Goal: Book appointment/travel/reservation

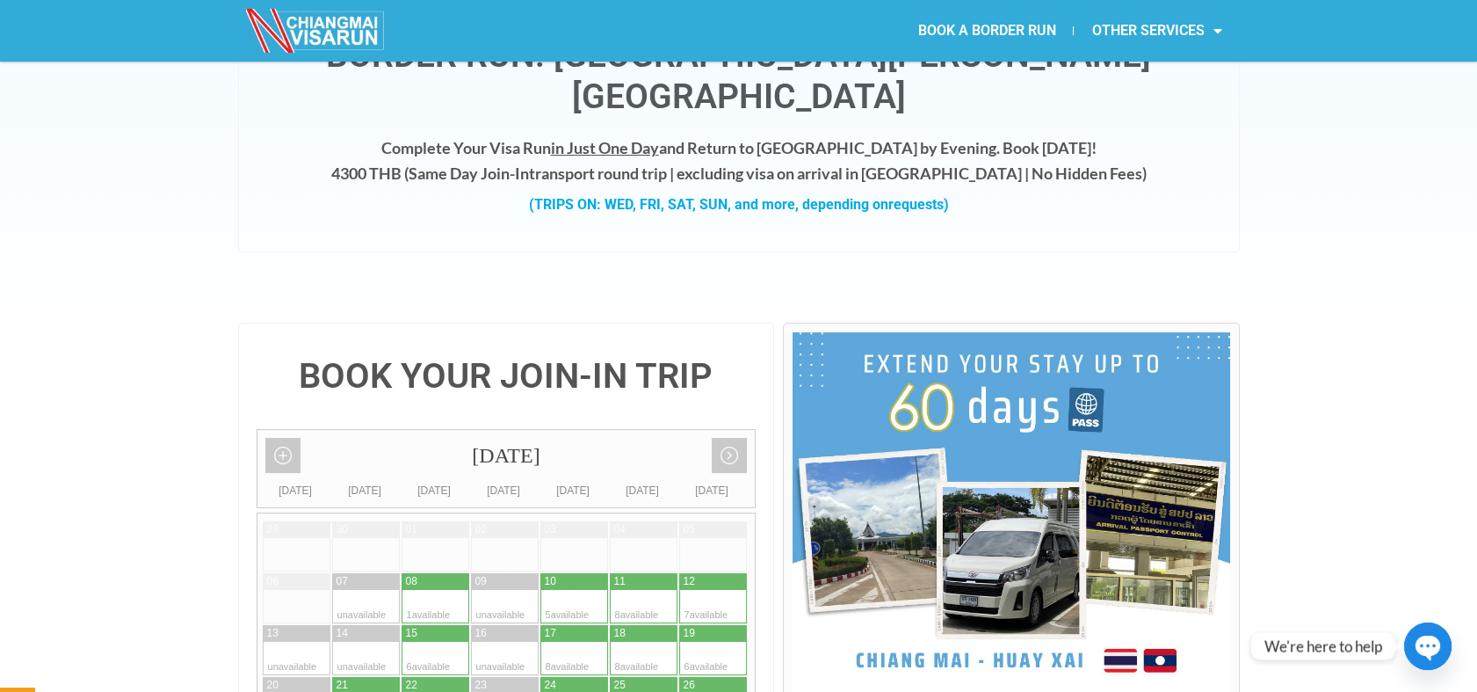
scroll to position [195, 0]
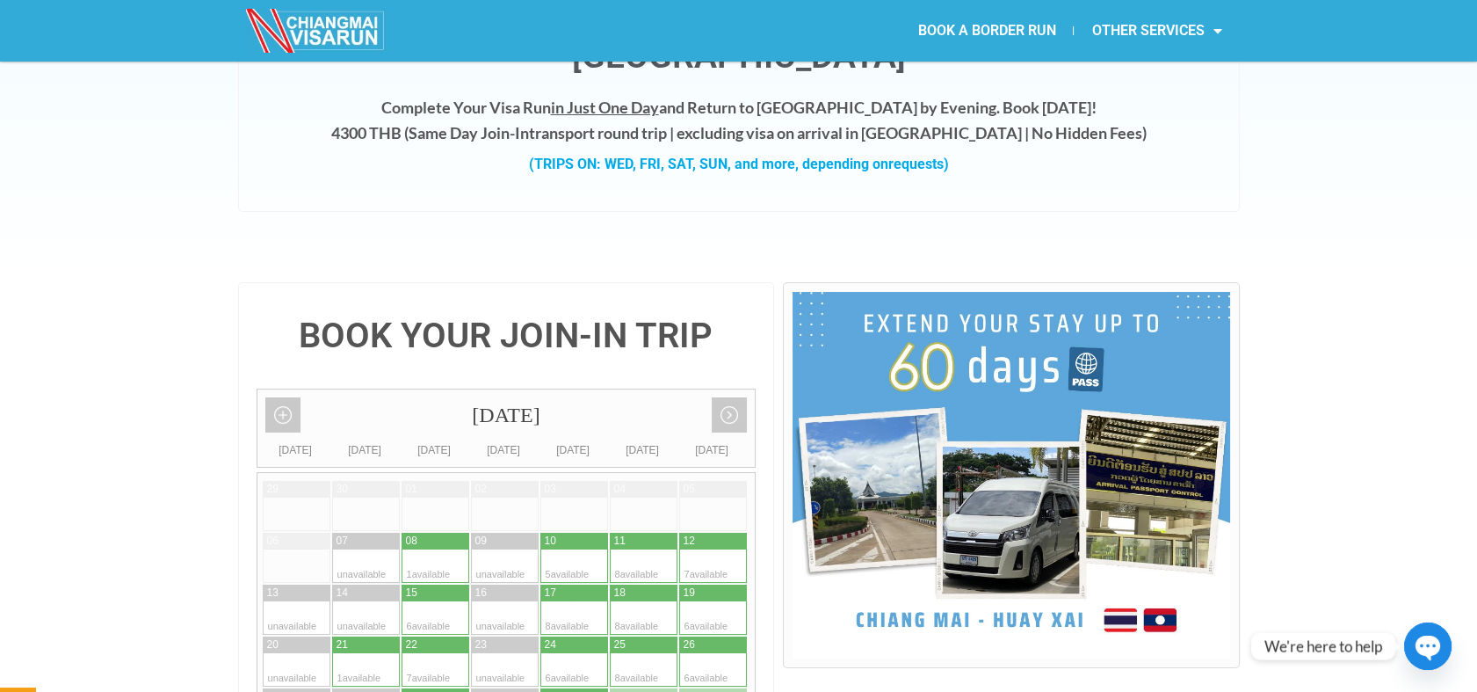
click at [366, 653] on div at bounding box center [383, 669] width 34 height 33
type input "21 October 2025"
radio input "true"
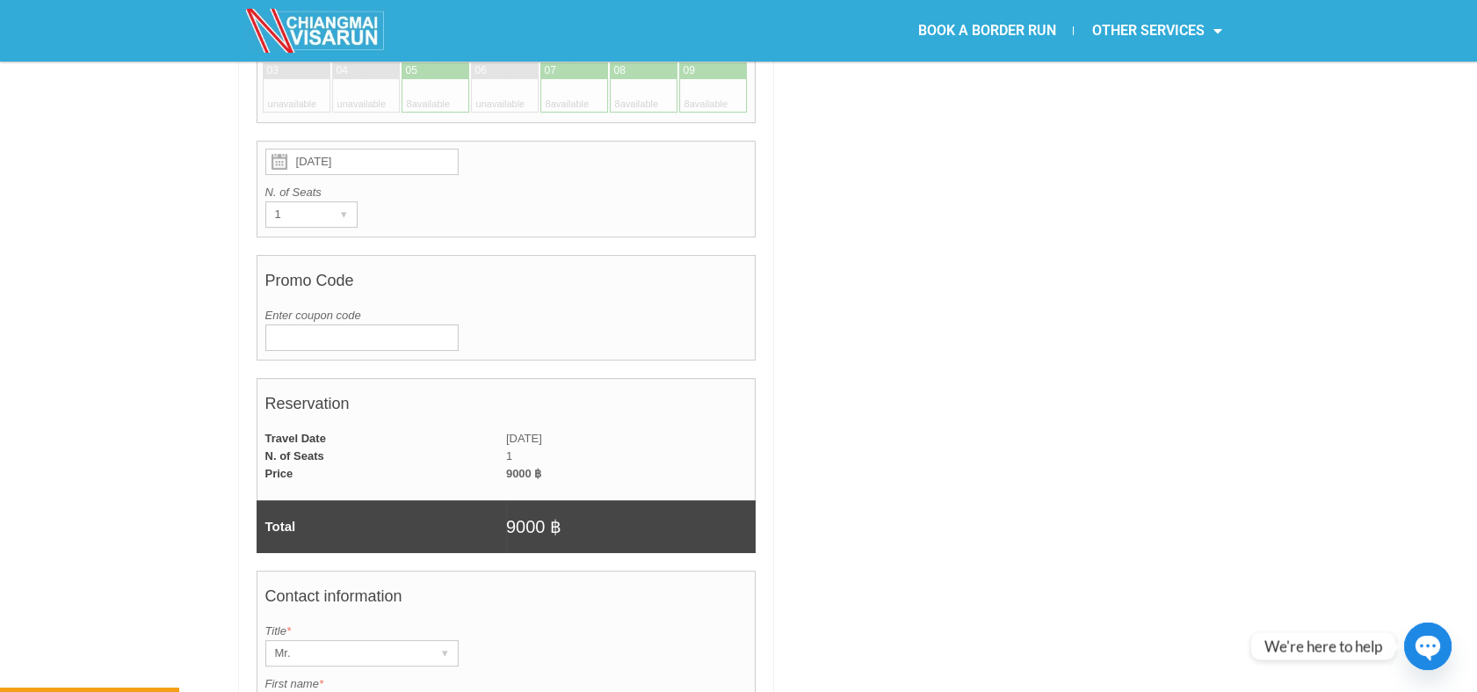
scroll to position [998, 0]
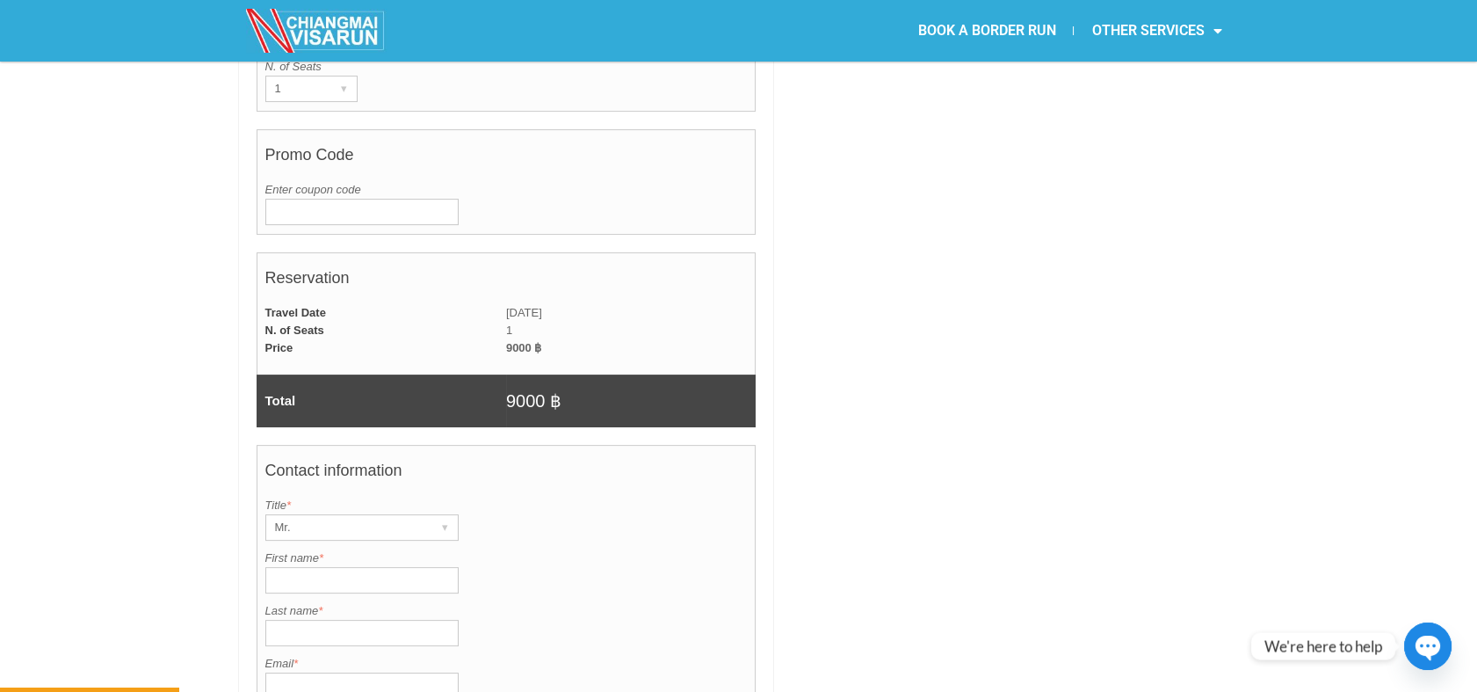
click at [319, 567] on input "First name *" at bounding box center [361, 580] width 193 height 26
paste input "Top North Hotel, Chi"
type input "Top North Hotel, Chi"
drag, startPoint x: 382, startPoint y: 533, endPoint x: 259, endPoint y: 533, distance: 123.0
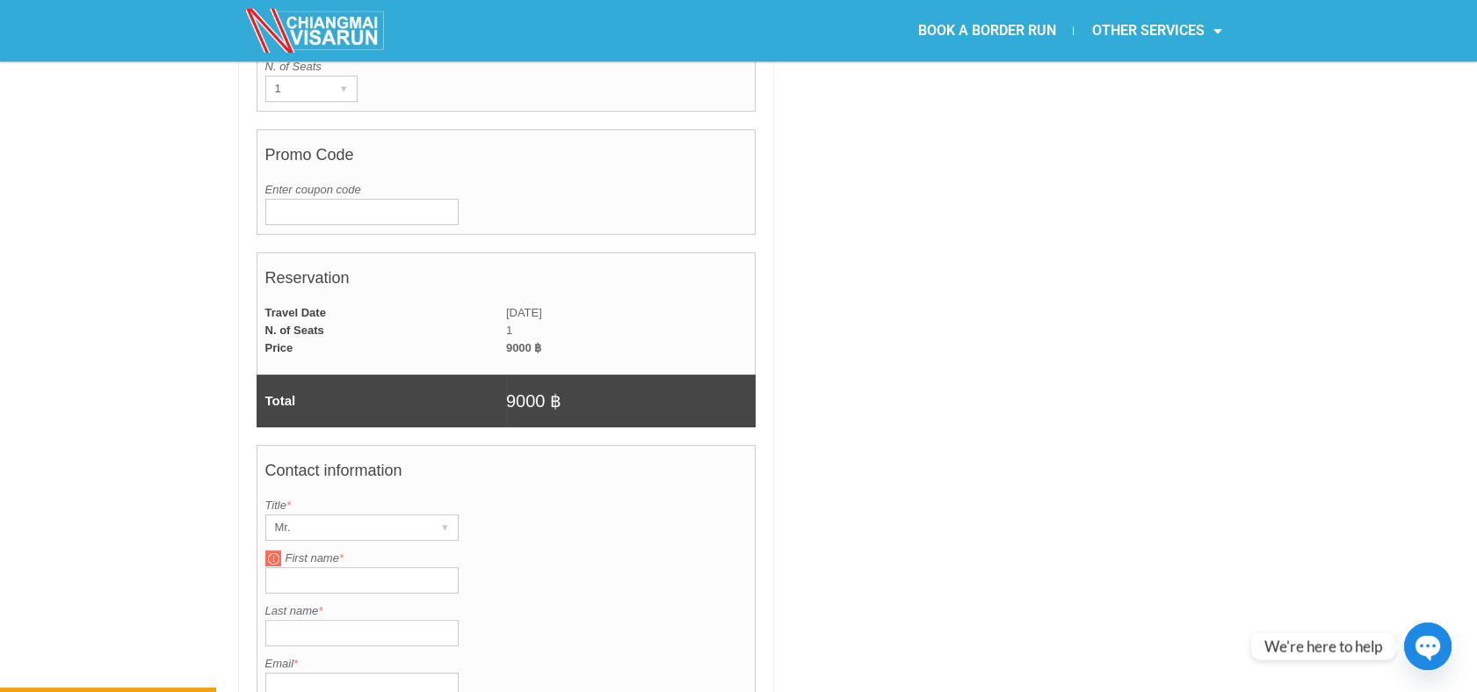
scroll to position [1486, 0]
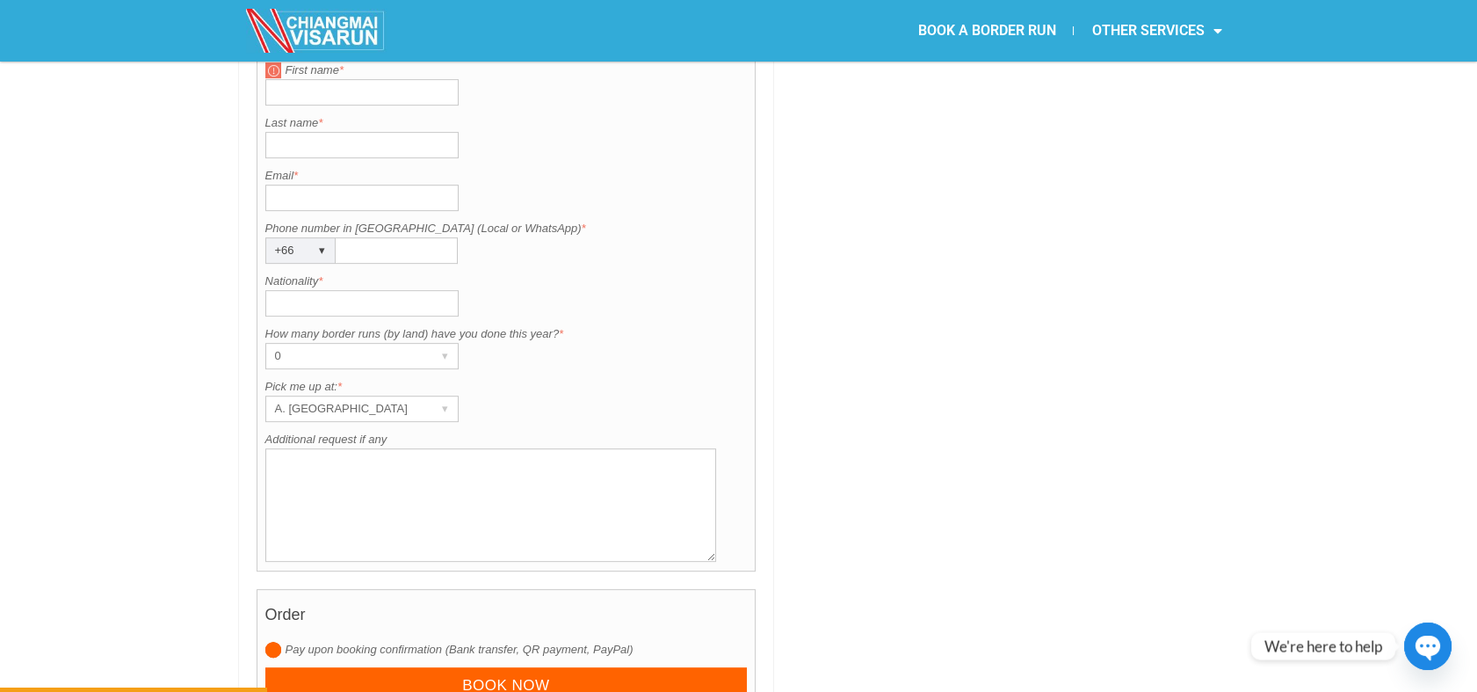
click at [371, 455] on textarea "Additional request if any" at bounding box center [491, 504] width 452 height 113
paste textarea "Top North Hotel, Chiang Mai"
click at [497, 467] on textarea "Private trip CHiang Saen/ Pick up at Top North Hotel, Chiang Mai" at bounding box center [491, 504] width 452 height 113
click at [609, 448] on textarea "Private trip CHiang Saen/ Pick up at Top North Hotel, Chiang Mai" at bounding box center [491, 504] width 452 height 113
type textarea "Private trip Chiang Saen/ Pick up at Top North Hotel, Chiang Mai"
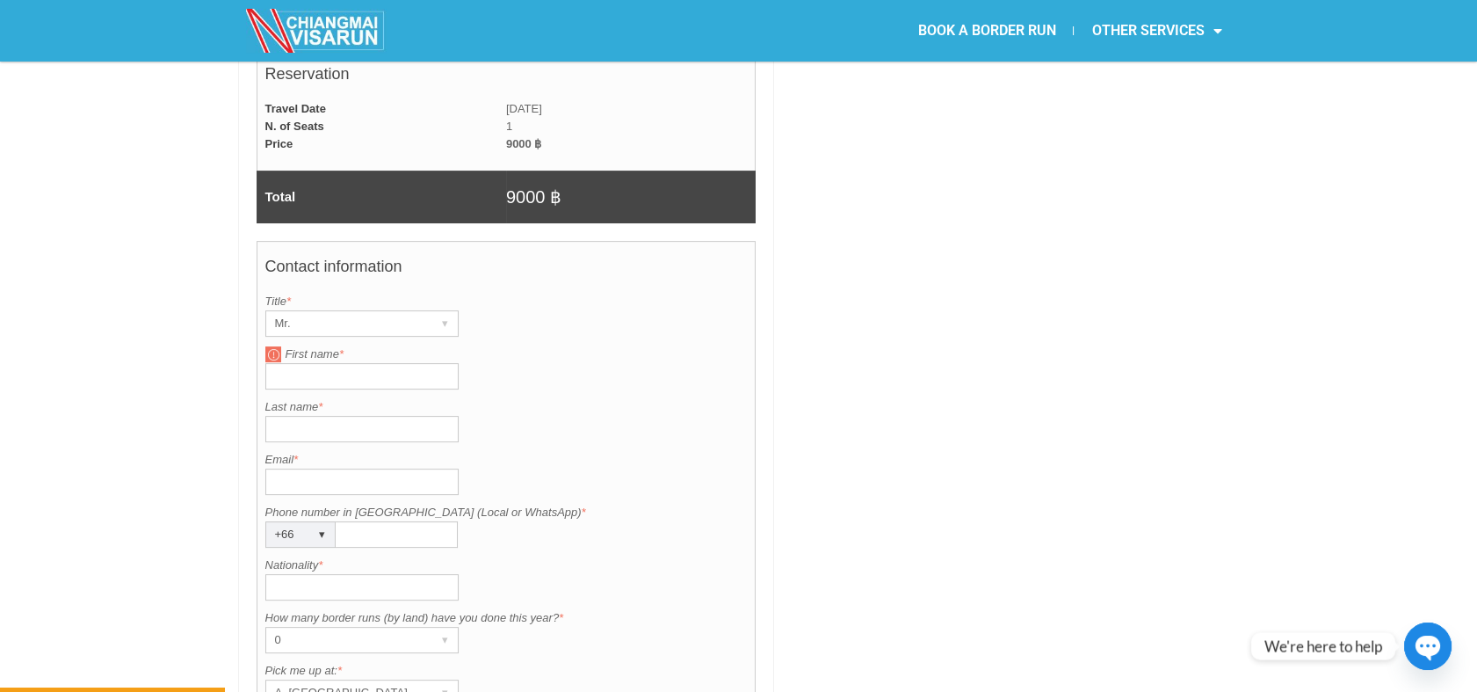
scroll to position [1194, 0]
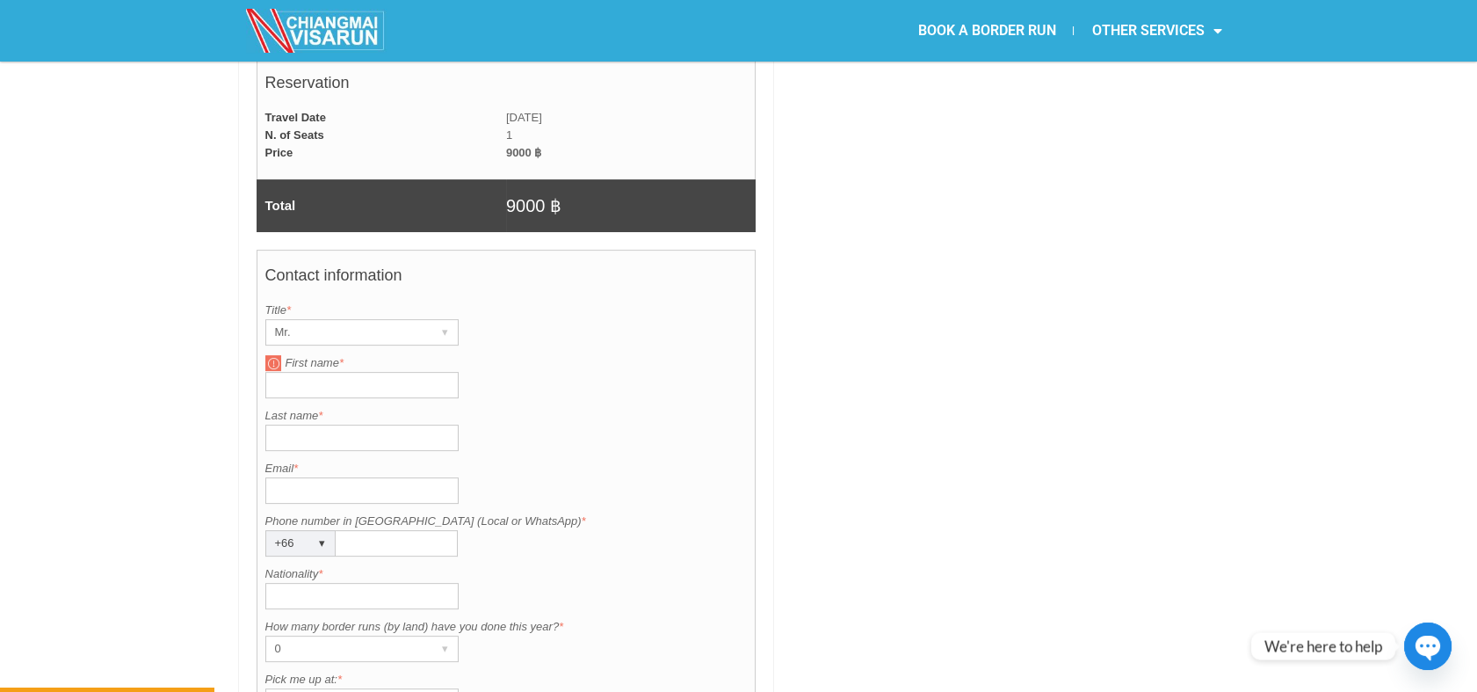
click at [313, 372] on input "First name *" at bounding box center [361, 385] width 193 height 26
paste input "Michael"
click at [301, 372] on input "Michael" at bounding box center [361, 385] width 193 height 26
type input "Michael"
click at [347, 425] on input "Last name *" at bounding box center [361, 438] width 193 height 26
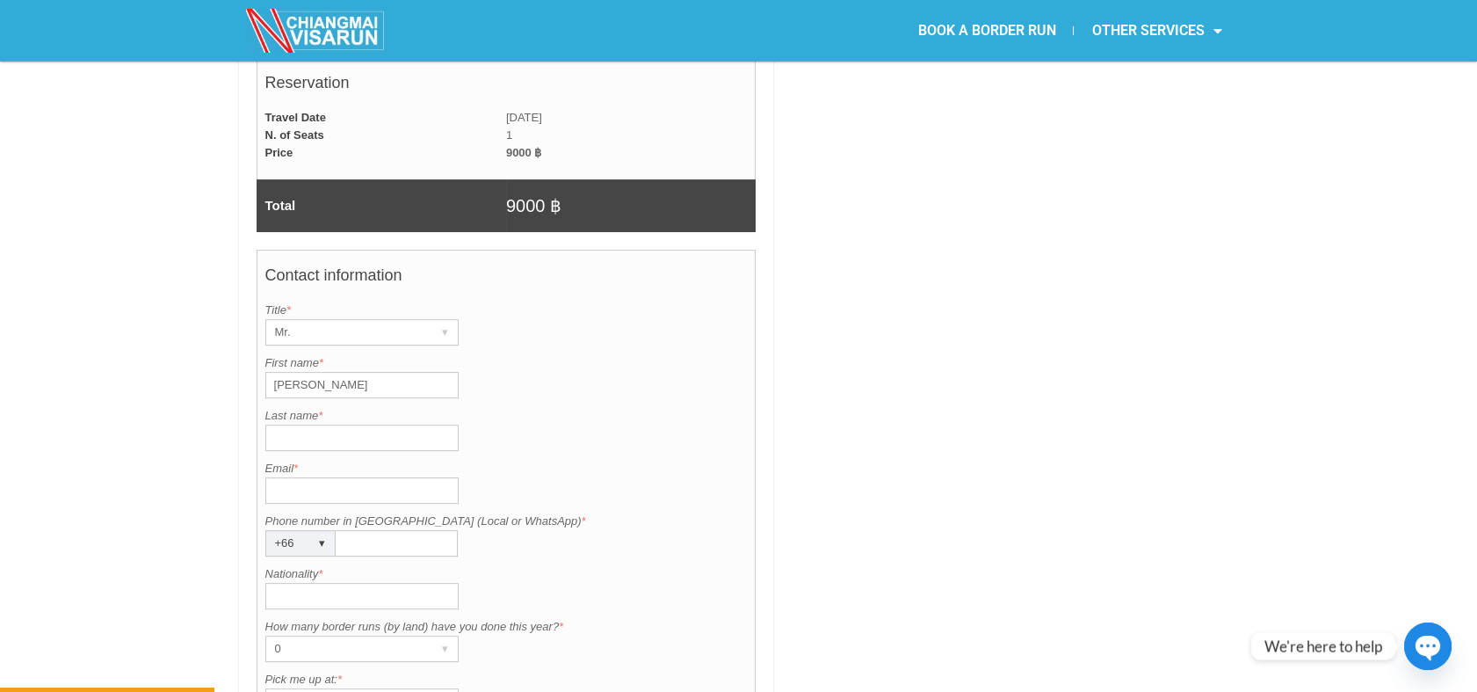
paste input "Wolvington"
type input "Wolvington"
click at [366, 477] on input "Email *" at bounding box center [361, 490] width 193 height 26
paste input "wolvingtonm@yahoo.com"
drag, startPoint x: 427, startPoint y: 440, endPoint x: 238, endPoint y: 449, distance: 189.2
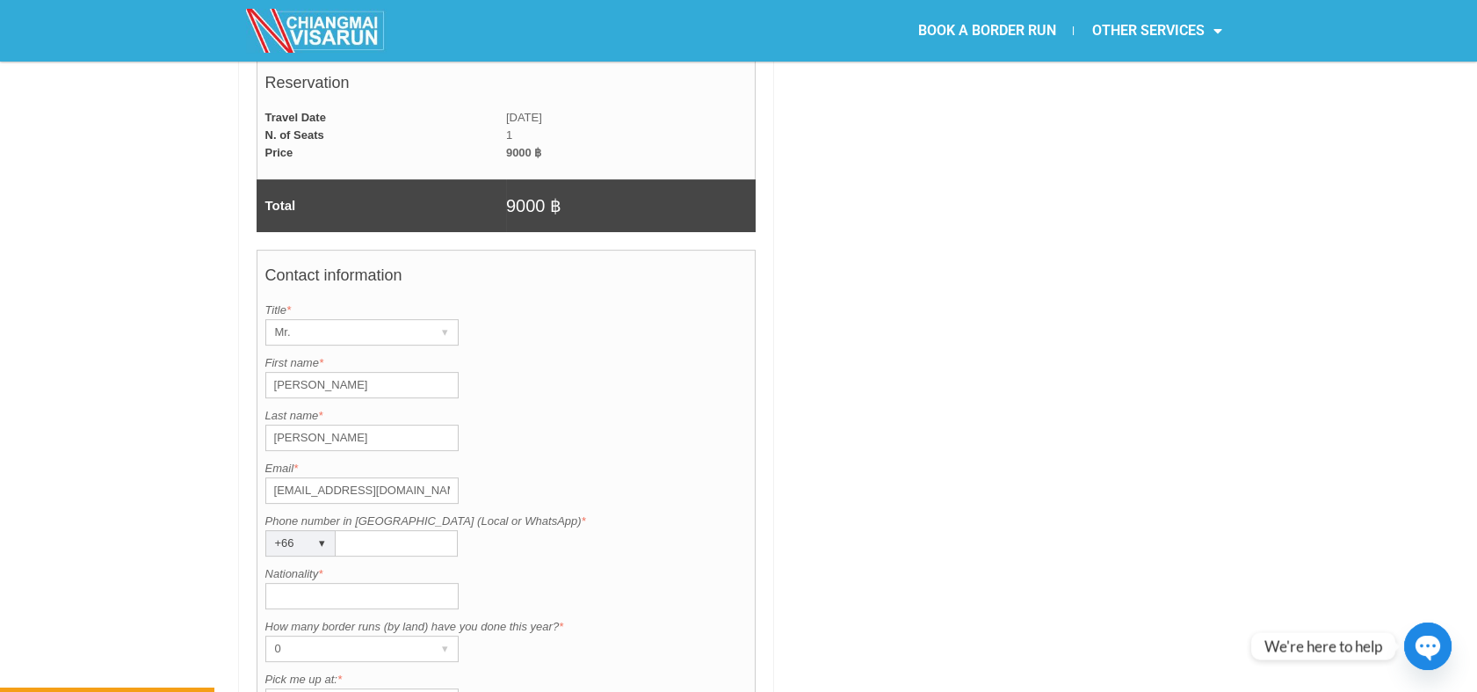
click at [238, 449] on div "BOOK YOUR JOIN-IN TRIP October 2025 Add month view Remove month view Next month…" at bounding box center [506, 181] width 537 height 1795
type input "c.chonpariyaporn@gmail.com"
type input "0981459393"
drag, startPoint x: 340, startPoint y: 340, endPoint x: 260, endPoint y: 338, distance: 80.0
click at [260, 338] on div "Contact information Title is required. Title * Mr. ▾ Mr. Mrs. Ms. First name is…" at bounding box center [507, 557] width 500 height 614
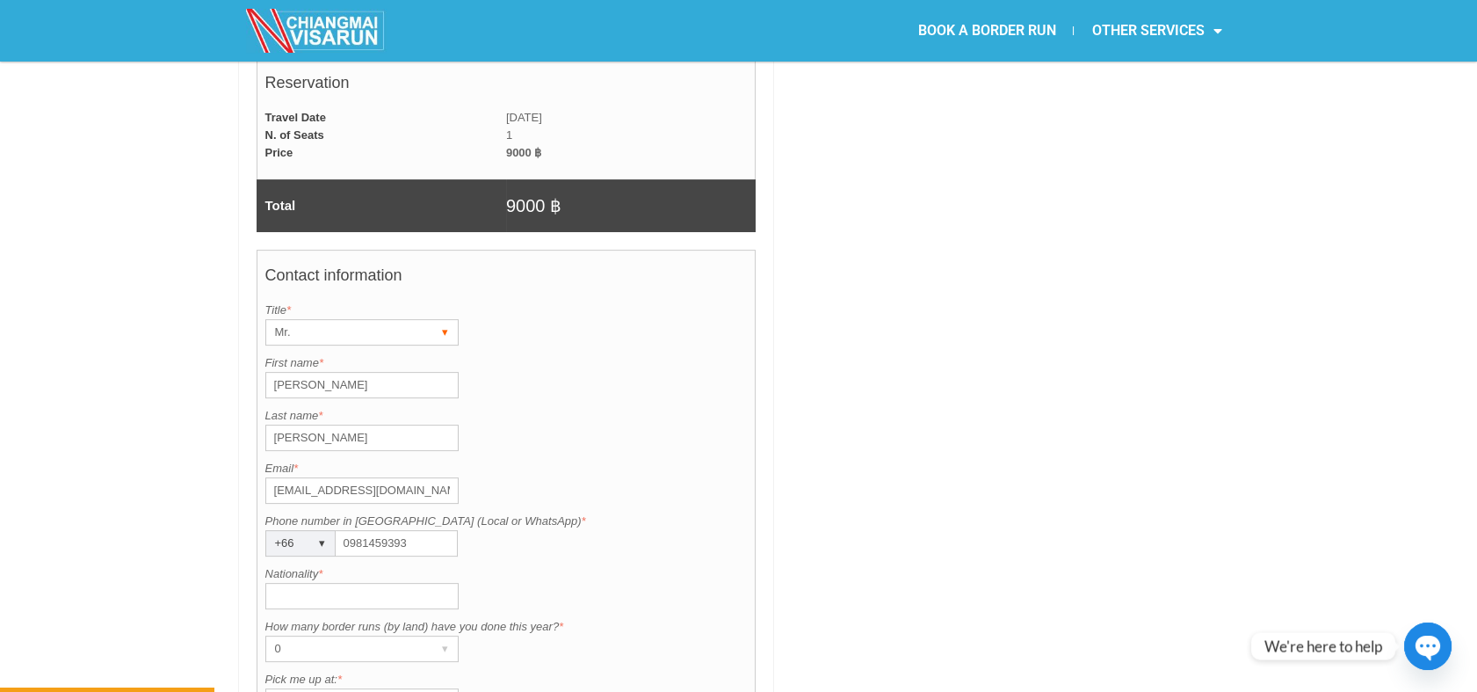
click at [310, 320] on div "Mr." at bounding box center [345, 332] width 158 height 25
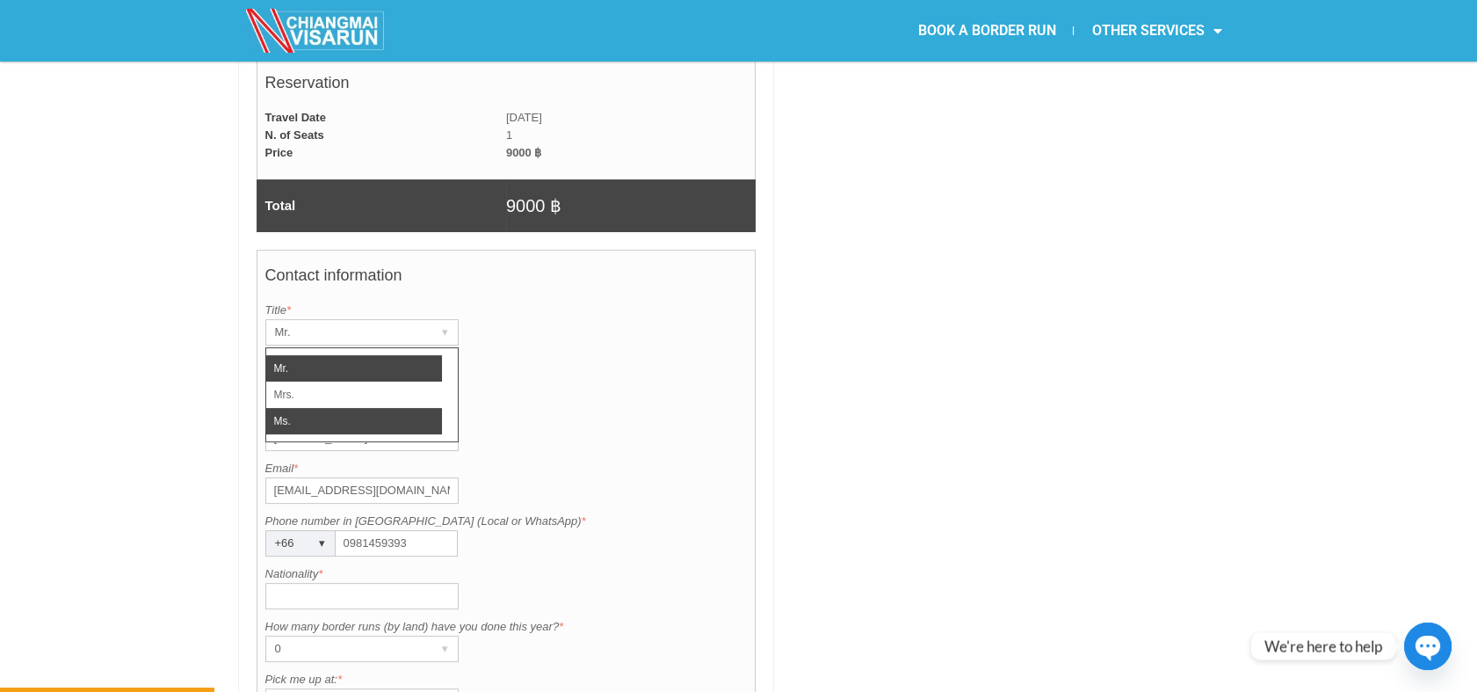
click at [304, 408] on li "Ms." at bounding box center [354, 421] width 176 height 26
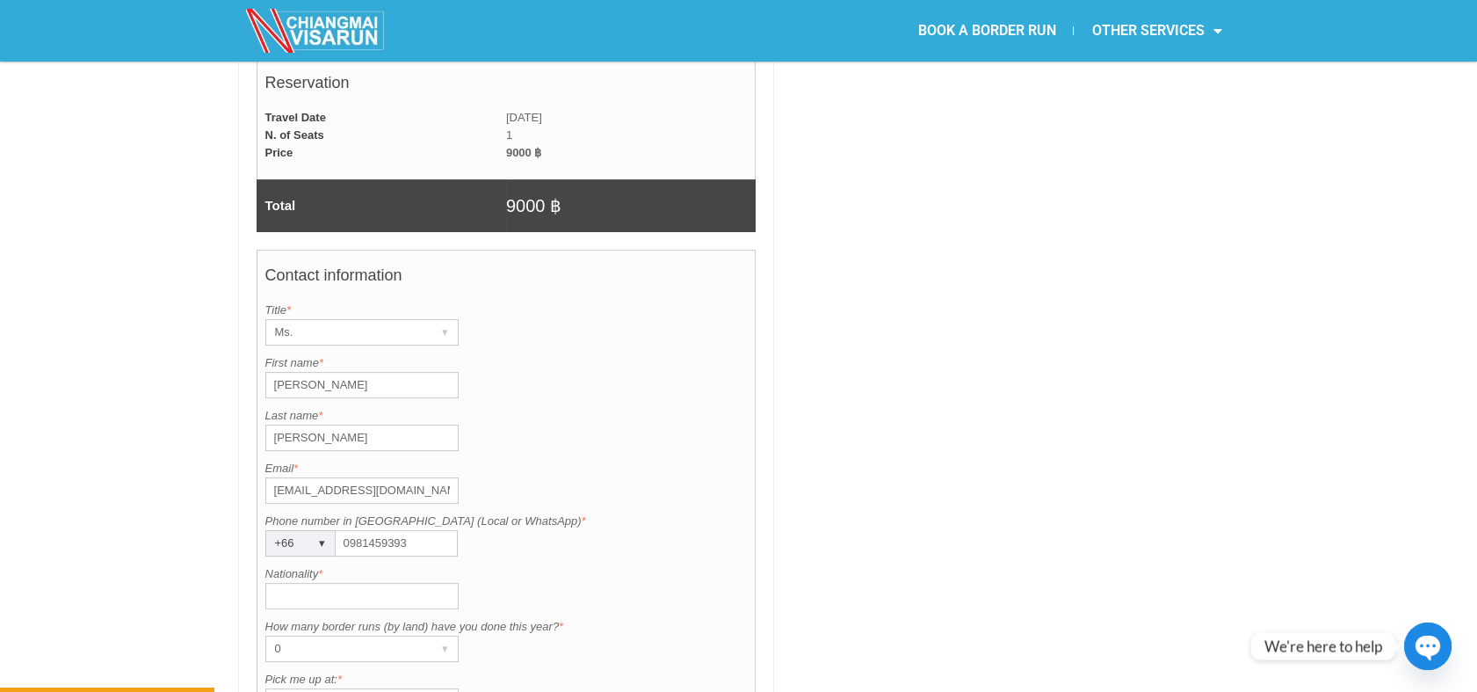
drag, startPoint x: 323, startPoint y: 344, endPoint x: 268, endPoint y: 345, distance: 54.5
click at [268, 372] on input "Michael" at bounding box center [361, 385] width 193 height 26
type input "Ear"
click at [279, 425] on input "Wolvington" at bounding box center [361, 438] width 193 height 26
click at [387, 425] on input "Wolvington" at bounding box center [361, 438] width 193 height 26
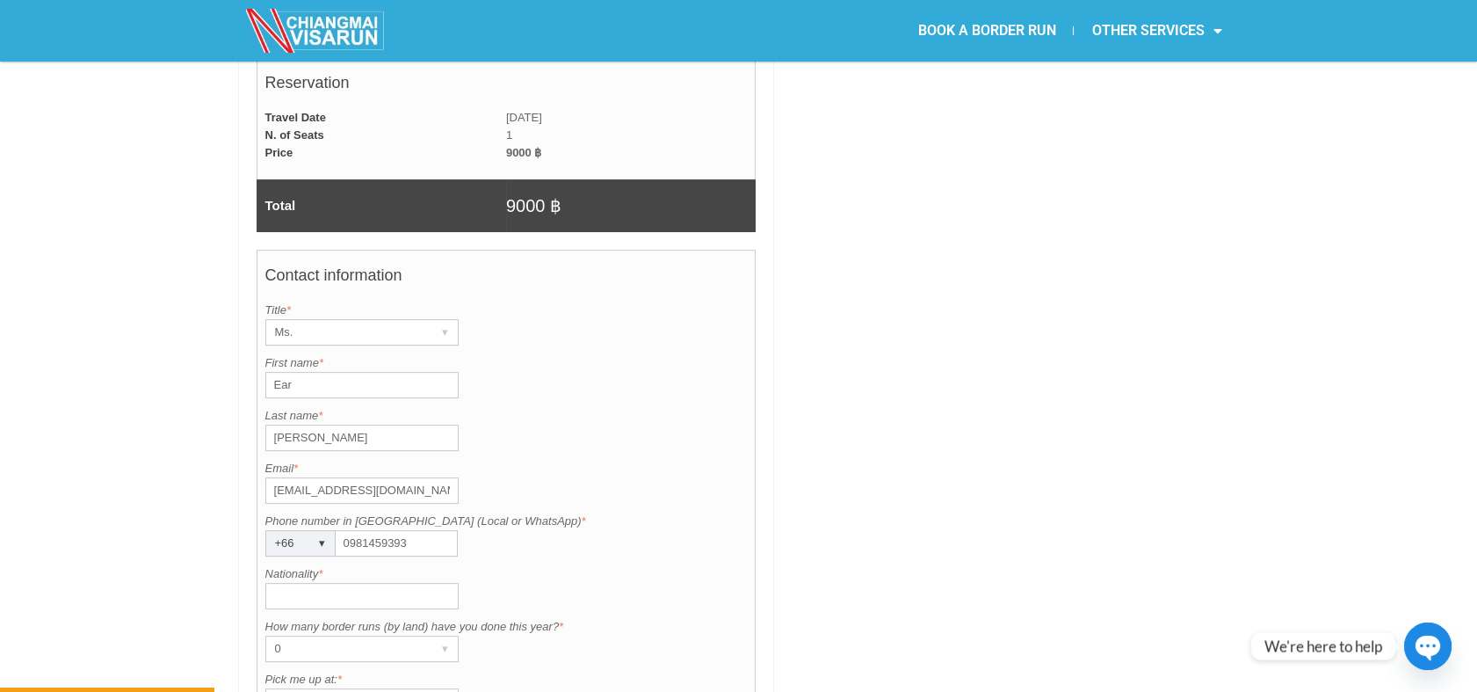
drag, startPoint x: 397, startPoint y: 392, endPoint x: 259, endPoint y: 395, distance: 138.0
click at [259, 395] on div "Contact information Title is required. Title * Ms. ▾ Mr. Mrs. Ms. First name is…" at bounding box center [507, 557] width 500 height 614
type input "Dechapisood"
click at [645, 407] on div "Last name is required. Last name * Dechapisood" at bounding box center [506, 429] width 483 height 44
click at [359, 583] on input "Nationality *" at bounding box center [361, 596] width 193 height 26
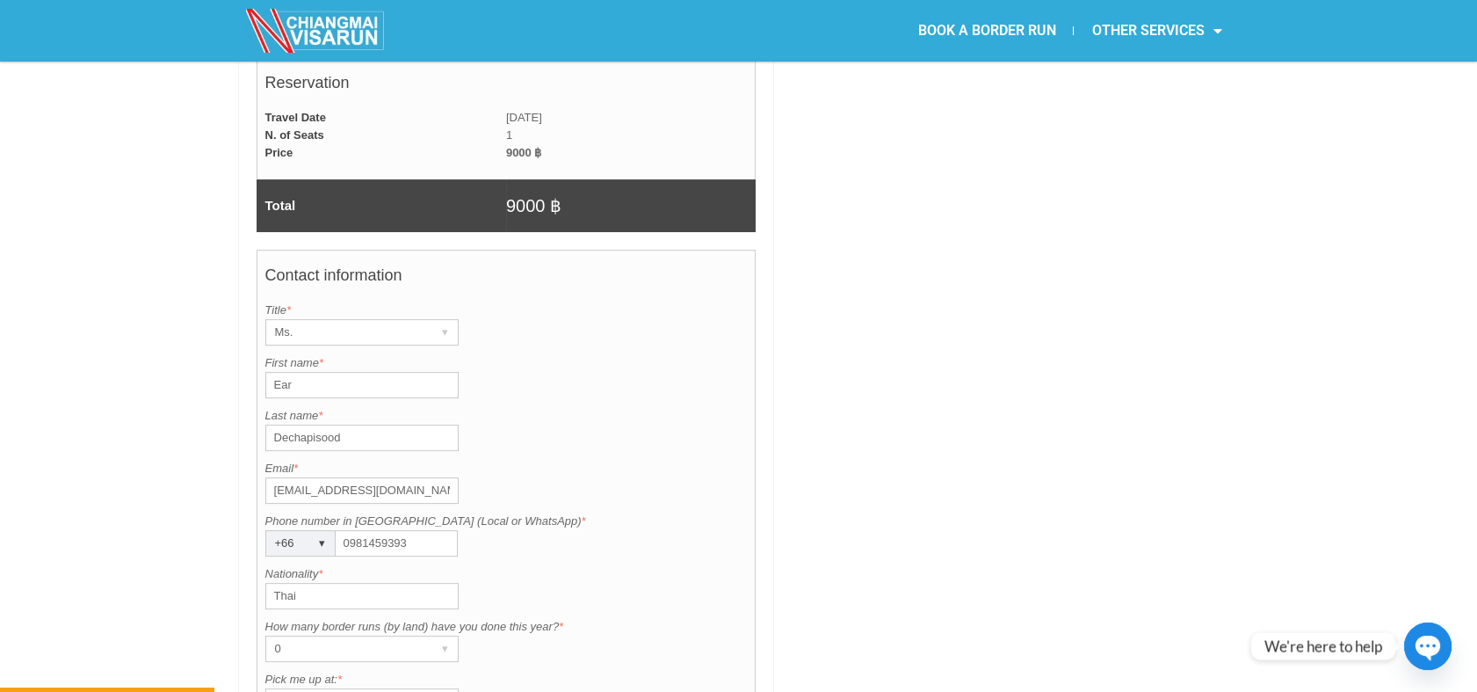
type input "Thai"
click at [874, 418] on div at bounding box center [1011, 181] width 456 height 1795
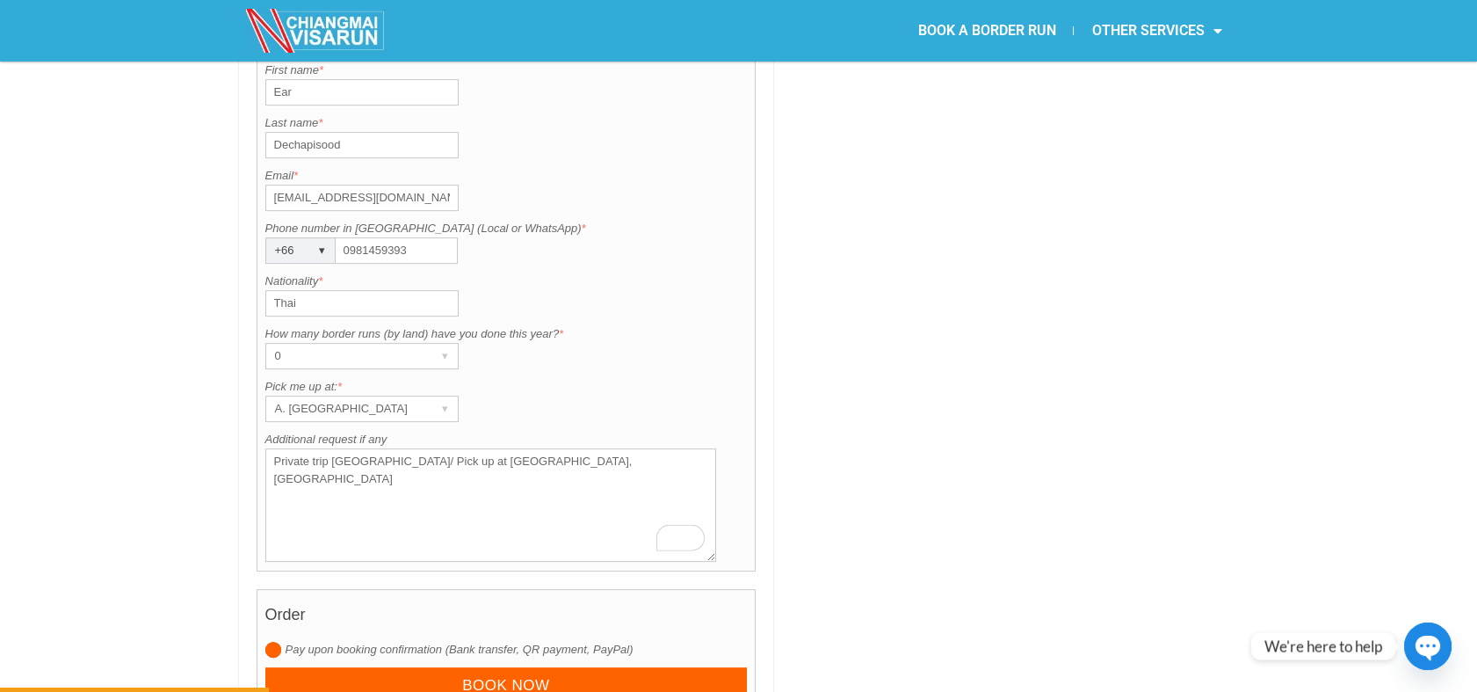
scroll to position [1584, 0]
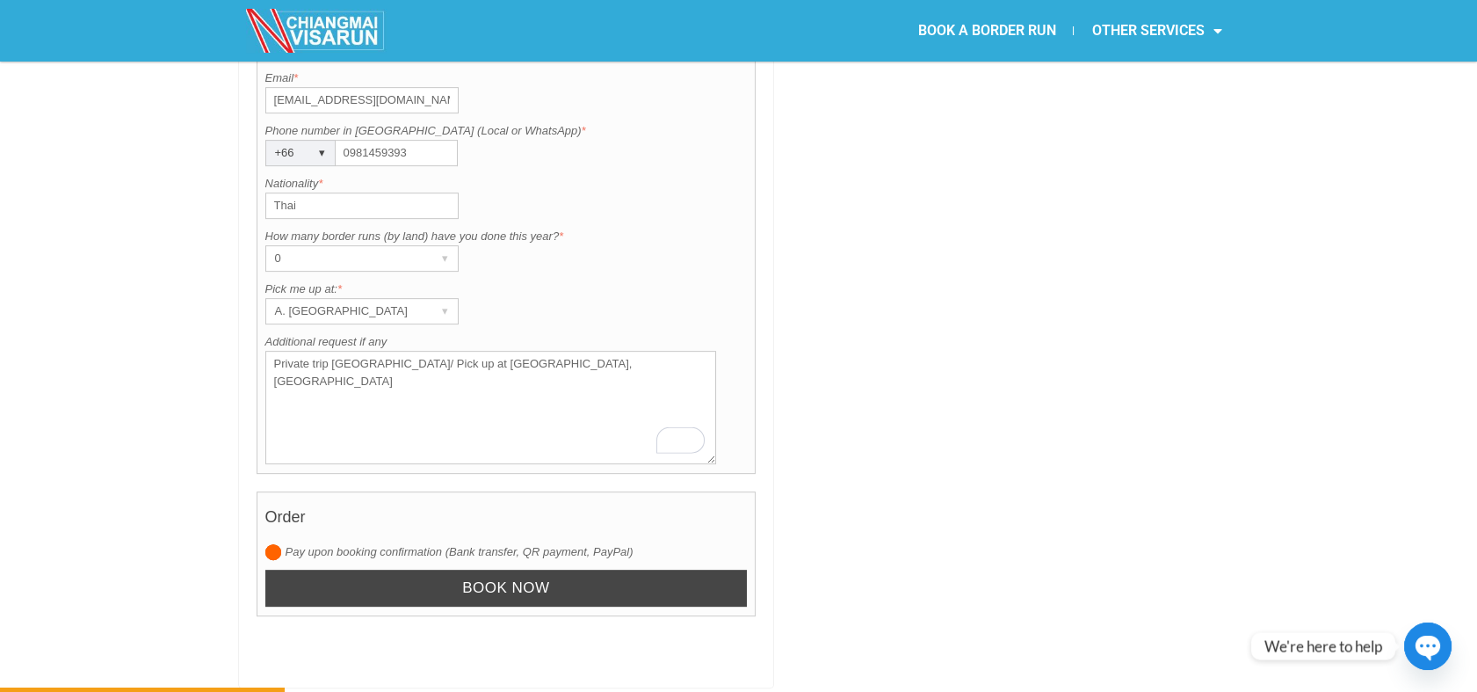
click at [426, 570] on input "Book now" at bounding box center [506, 589] width 483 height 38
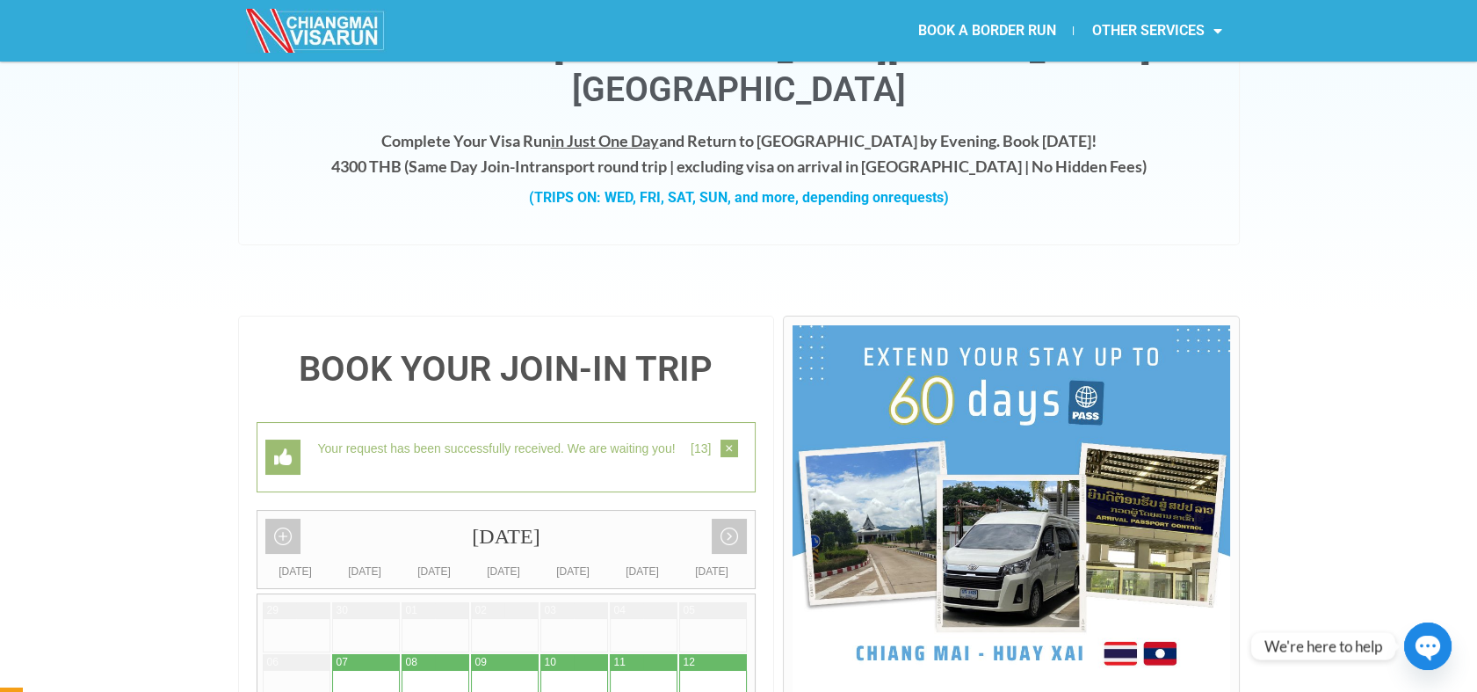
scroll to position [0, 0]
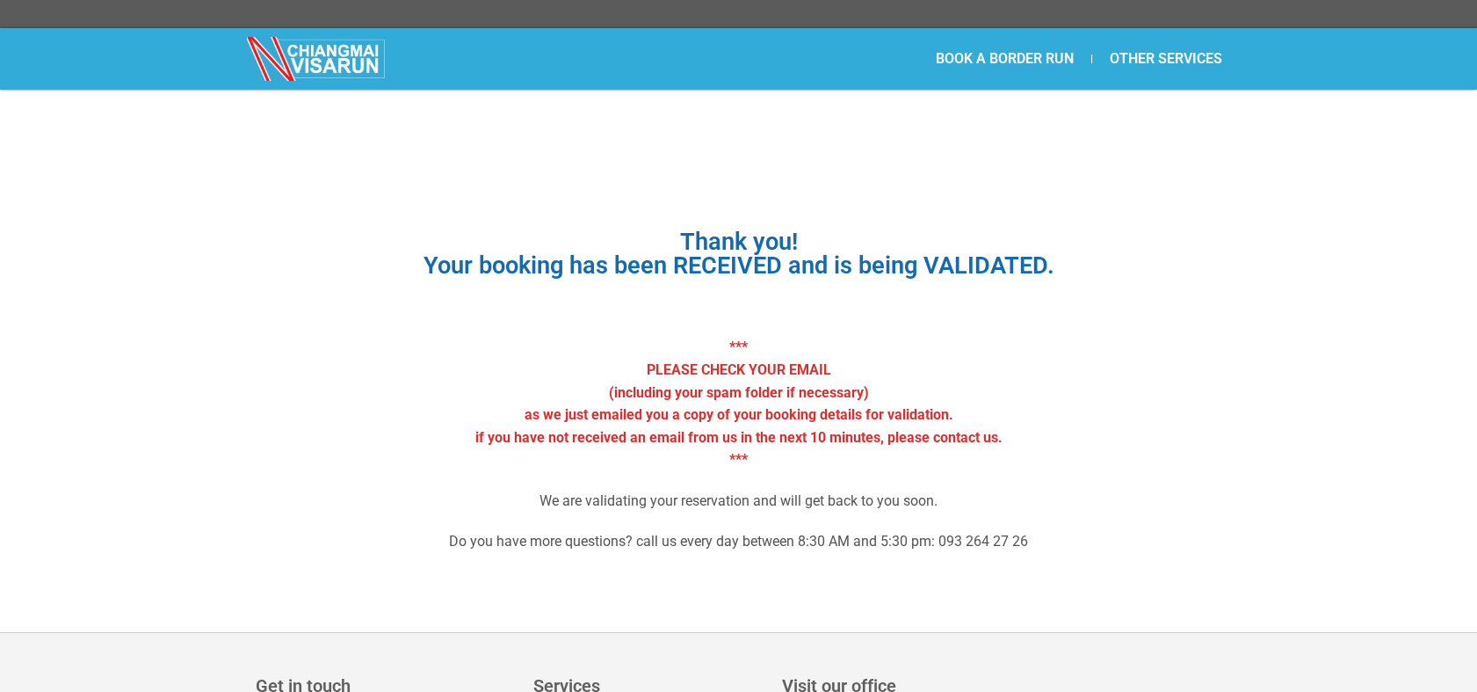
drag, startPoint x: 980, startPoint y: 63, endPoint x: 969, endPoint y: 51, distance: 16.8
click at [980, 63] on link "BOOK A BORDER RUN" at bounding box center [1004, 59] width 173 height 40
